Goal: Transaction & Acquisition: Subscribe to service/newsletter

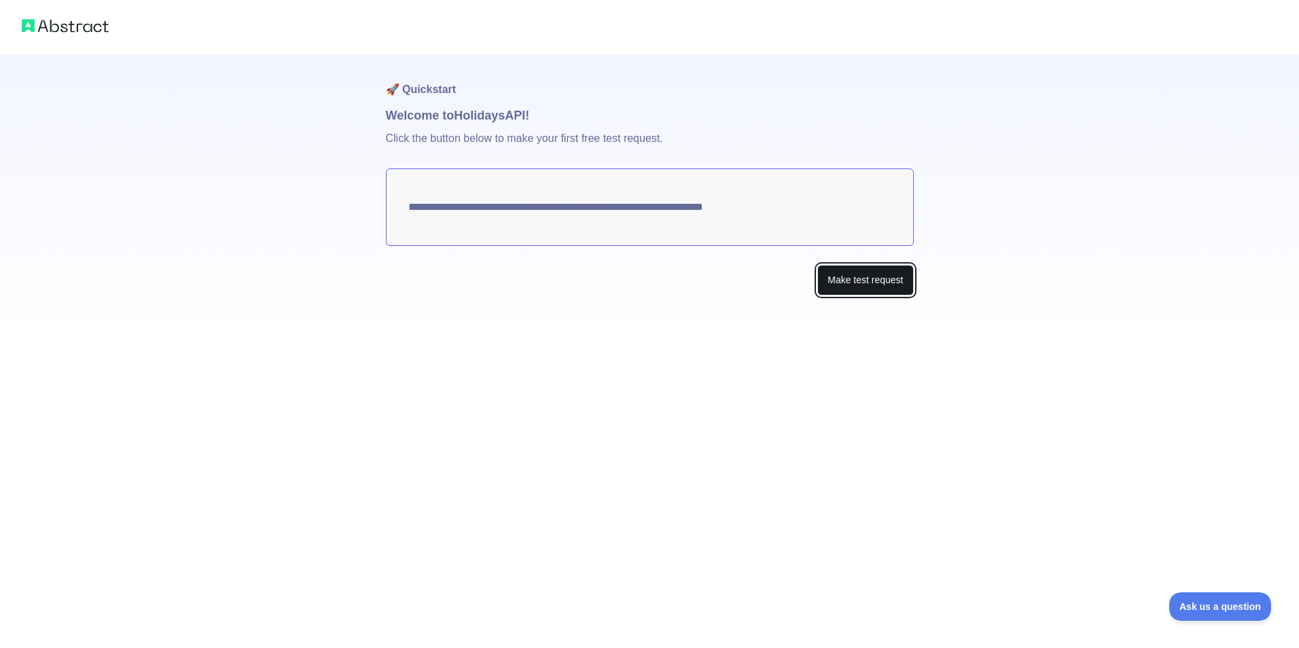
click at [861, 282] on button "Make test request" at bounding box center [866, 280] width 96 height 31
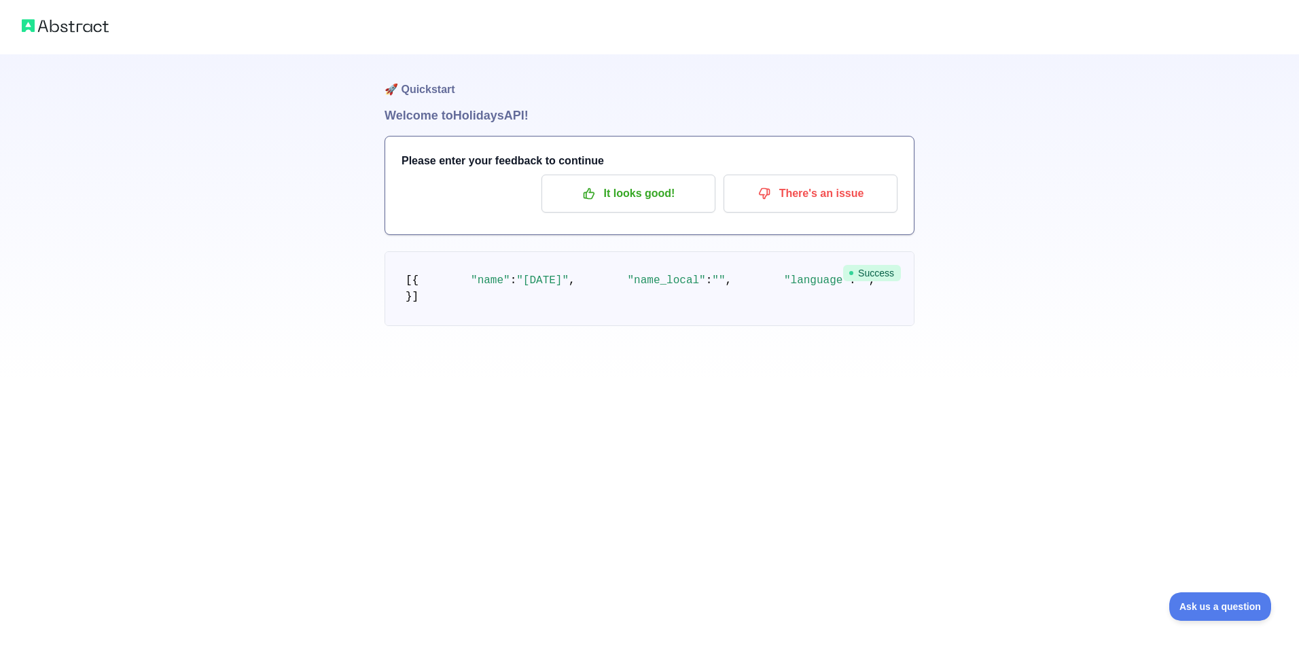
drag, startPoint x: 586, startPoint y: 490, endPoint x: 400, endPoint y: 275, distance: 284.3
click at [400, 275] on pre "[ { "name" : "[DATE]" , "name_local" : "" , "language" : "" , "description" : "…" at bounding box center [650, 288] width 530 height 75
drag, startPoint x: 400, startPoint y: 275, endPoint x: 475, endPoint y: 349, distance: 105.2
click at [784, 287] on span ""language"" at bounding box center [816, 281] width 65 height 12
click at [641, 196] on p "It looks good!" at bounding box center [629, 193] width 154 height 23
